Goal: Information Seeking & Learning: Compare options

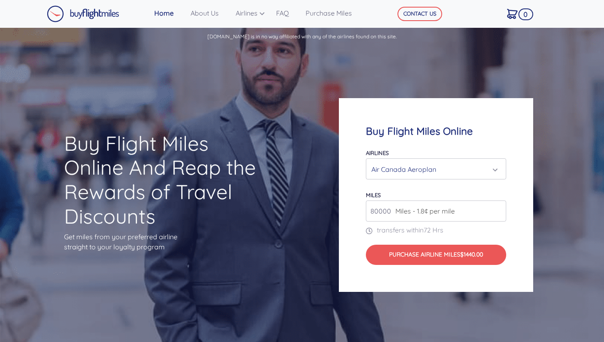
scroll to position [48, 0]
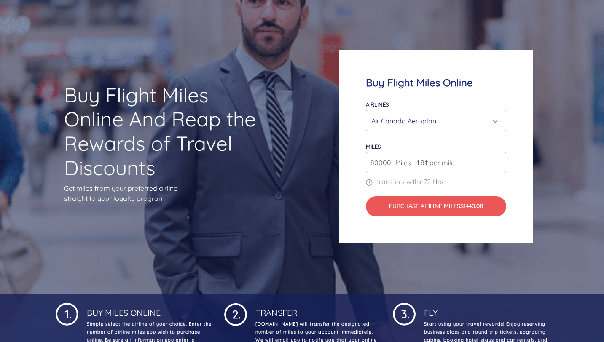
click at [412, 119] on div "Air Canada Aeroplan" at bounding box center [433, 121] width 124 height 16
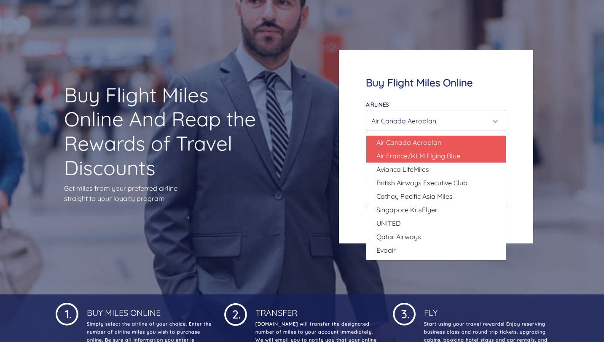
click at [412, 161] on link "Air France/KLM Flying Blue" at bounding box center [435, 155] width 139 height 13
select select "Air France/KLM Flying Blue"
type input "49000"
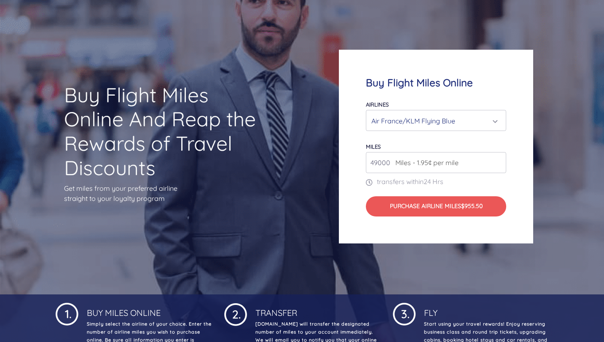
click at [423, 126] on div "Air France/KLM Flying Blue" at bounding box center [433, 121] width 124 height 16
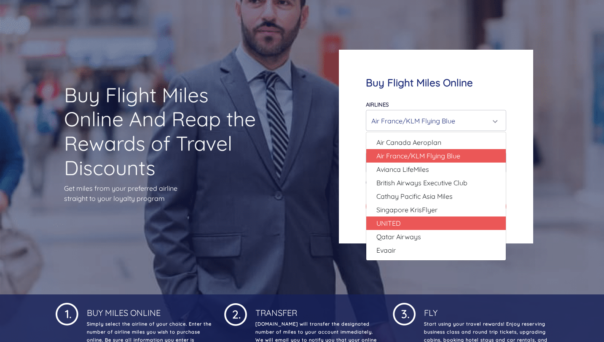
click at [399, 219] on span "UNITED" at bounding box center [388, 223] width 24 height 10
select select "UNITED"
type input "80000"
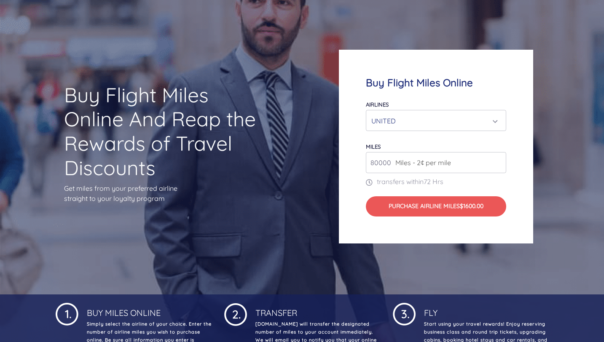
click at [431, 127] on div "UNITED" at bounding box center [433, 121] width 124 height 16
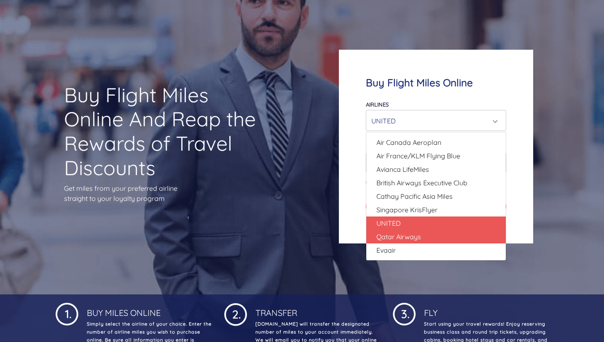
click at [403, 234] on span "Qatar Airways" at bounding box center [398, 237] width 45 height 10
select select "Qatar Airways"
type input "10000"
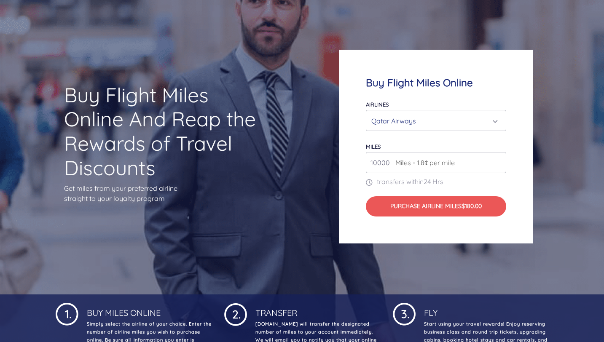
click at [439, 123] on div "Qatar Airways" at bounding box center [433, 121] width 124 height 16
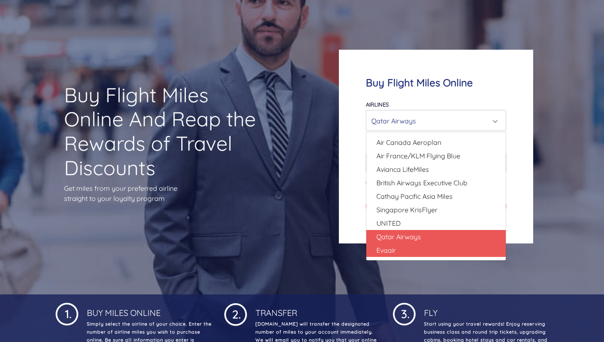
click at [411, 251] on link "Evaair" at bounding box center [435, 250] width 139 height 13
select select "Evaair"
type input "50000"
